Goal: Task Accomplishment & Management: Manage account settings

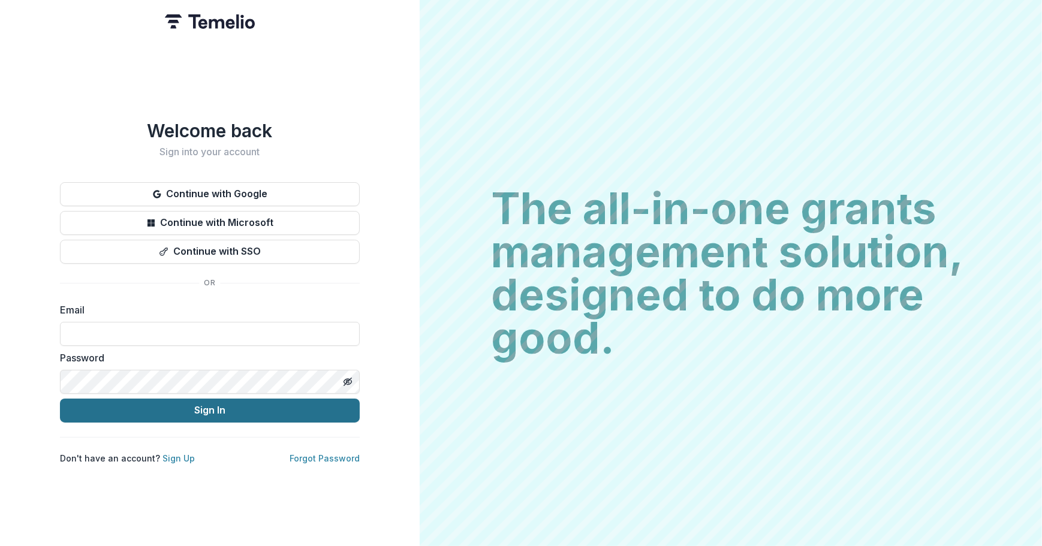
type input "**********"
click at [198, 403] on button "Sign In" at bounding box center [210, 411] width 300 height 24
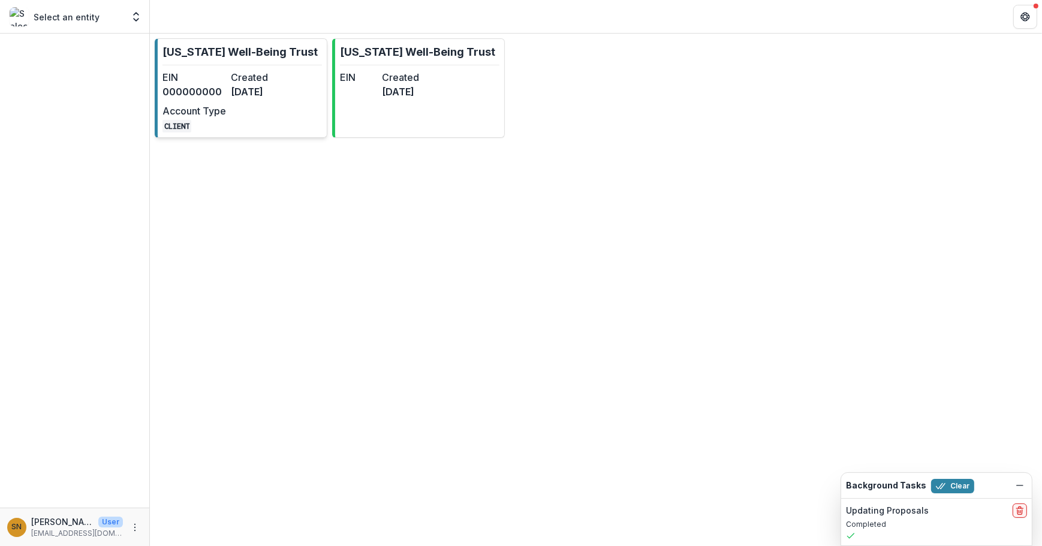
click at [234, 101] on div "EIN 000000000 Created [DATE] Account Type CLIENT" at bounding box center [229, 101] width 132 height 62
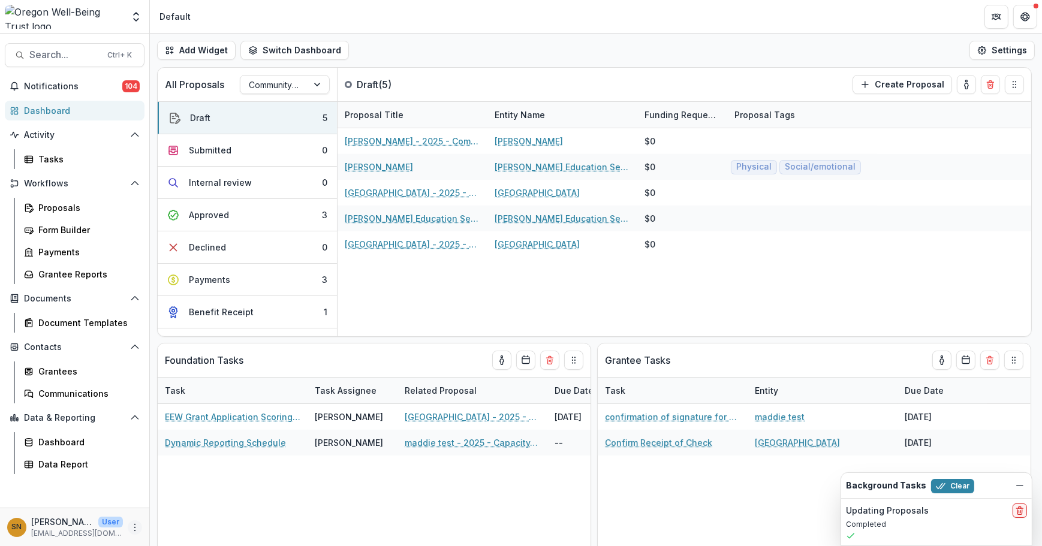
click at [136, 523] on icon "More" at bounding box center [135, 528] width 10 height 10
click at [198, 501] on link "User Settings" at bounding box center [214, 502] width 128 height 20
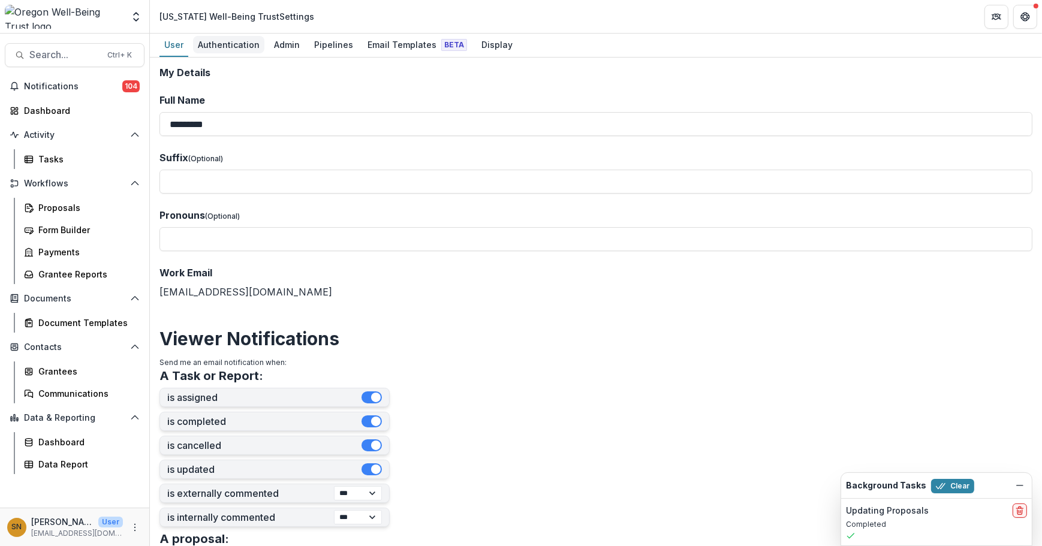
click at [236, 36] on div "Authentication" at bounding box center [228, 44] width 71 height 17
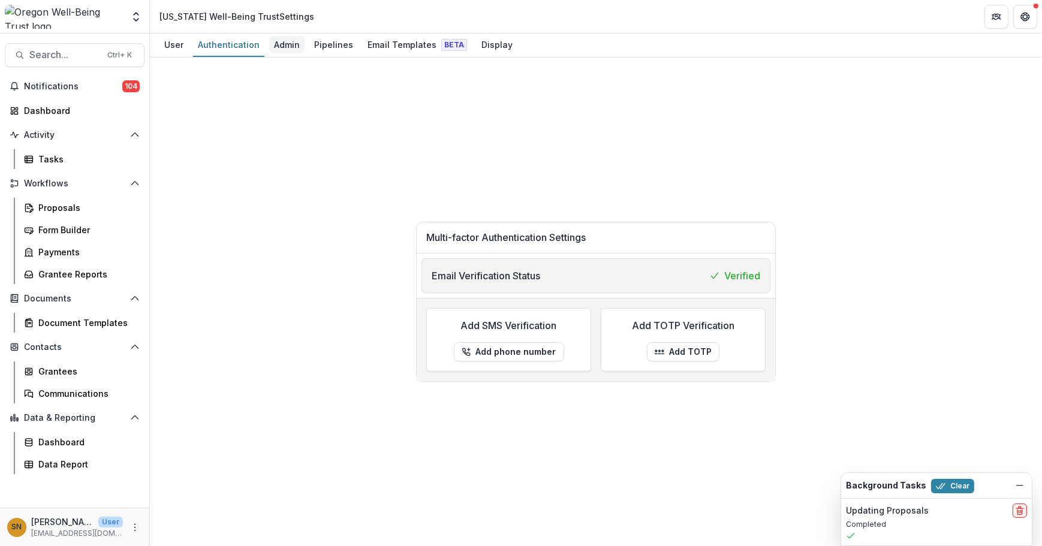
click at [290, 45] on div "Admin" at bounding box center [286, 44] width 35 height 17
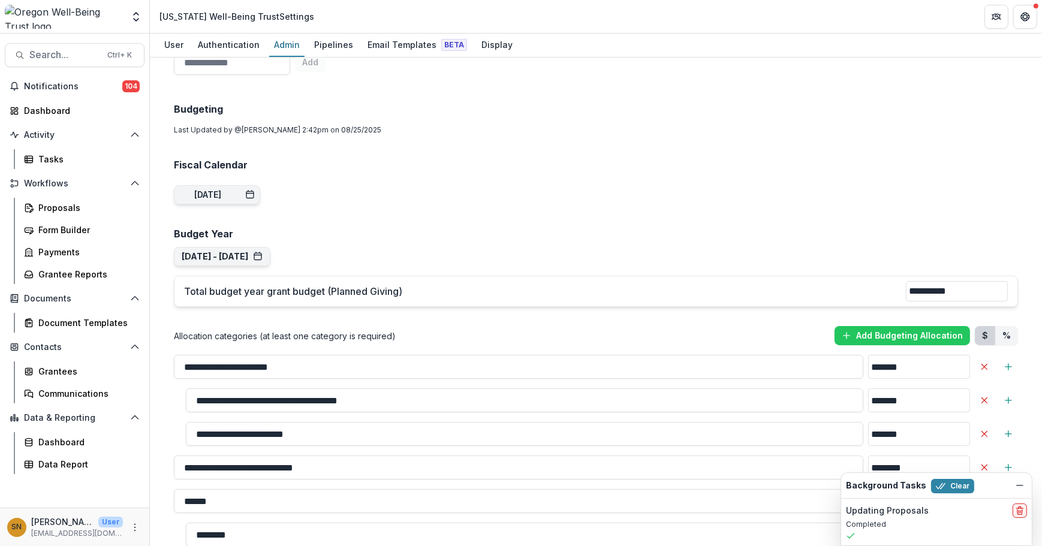
scroll to position [582, 0]
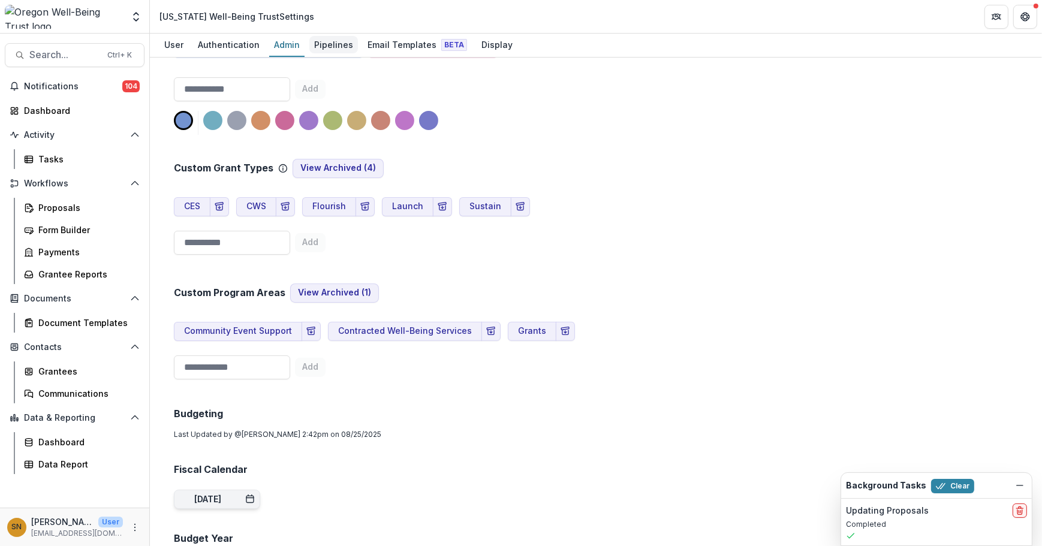
click at [333, 40] on div "Pipelines" at bounding box center [333, 44] width 49 height 17
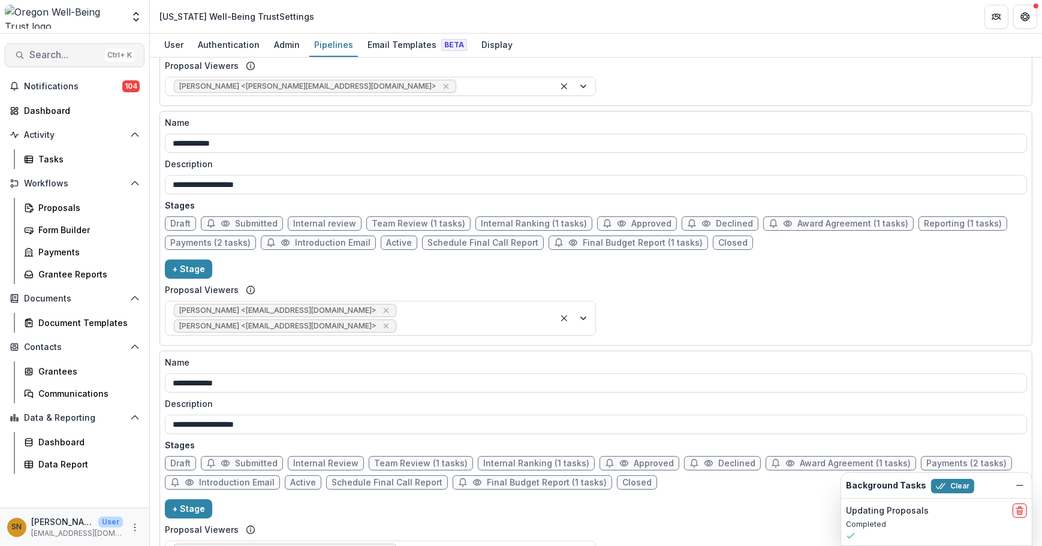
click at [62, 52] on span "Search..." at bounding box center [64, 54] width 71 height 11
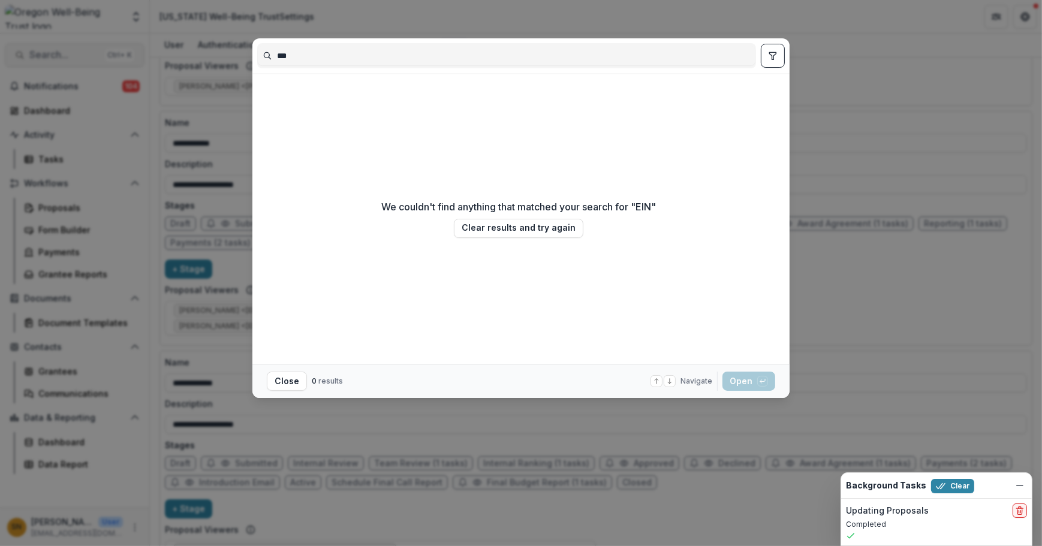
type input "***"
